Goal: Task Accomplishment & Management: Manage account settings

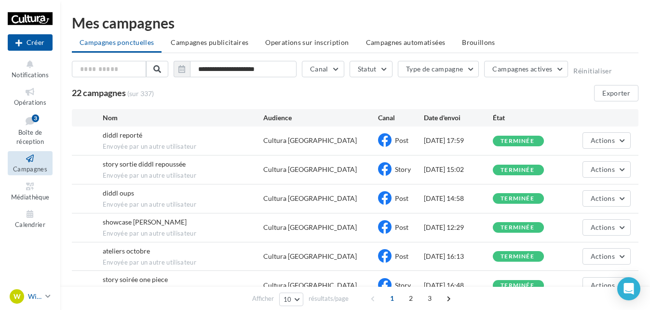
click at [21, 304] on link "W [GEOGRAPHIC_DATA] [EMAIL_ADDRESS][DOMAIN_NAME]" at bounding box center [30, 296] width 45 height 18
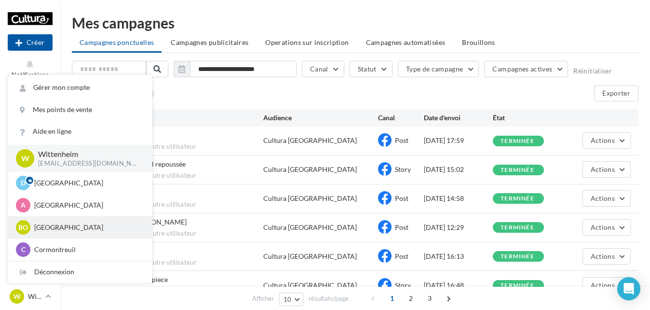
click at [60, 228] on p "[GEOGRAPHIC_DATA]" at bounding box center [87, 227] width 106 height 10
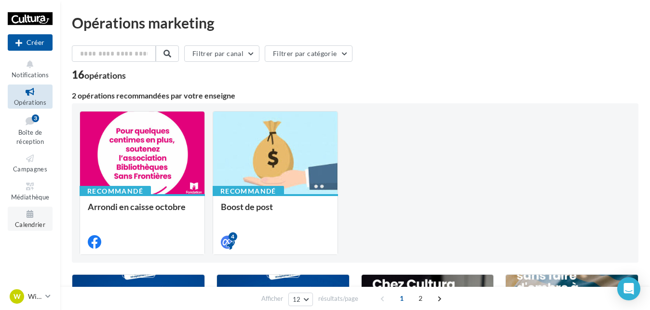
click at [29, 218] on icon at bounding box center [30, 213] width 39 height 11
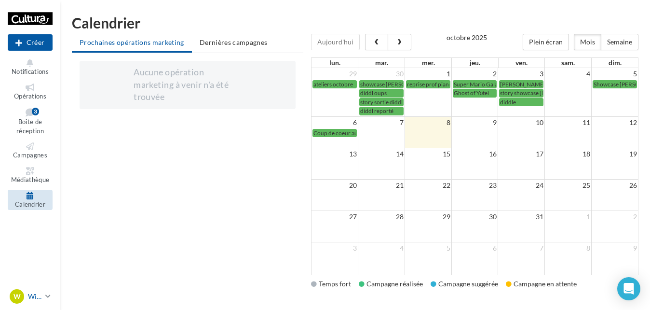
click at [25, 291] on div "W [GEOGRAPHIC_DATA] [EMAIL_ADDRESS][DOMAIN_NAME]" at bounding box center [26, 296] width 32 height 14
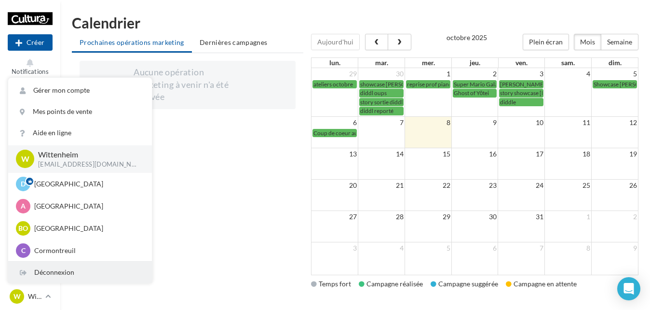
click at [44, 270] on div "Déconnexion" at bounding box center [80, 271] width 144 height 21
